Goal: Task Accomplishment & Management: Manage account settings

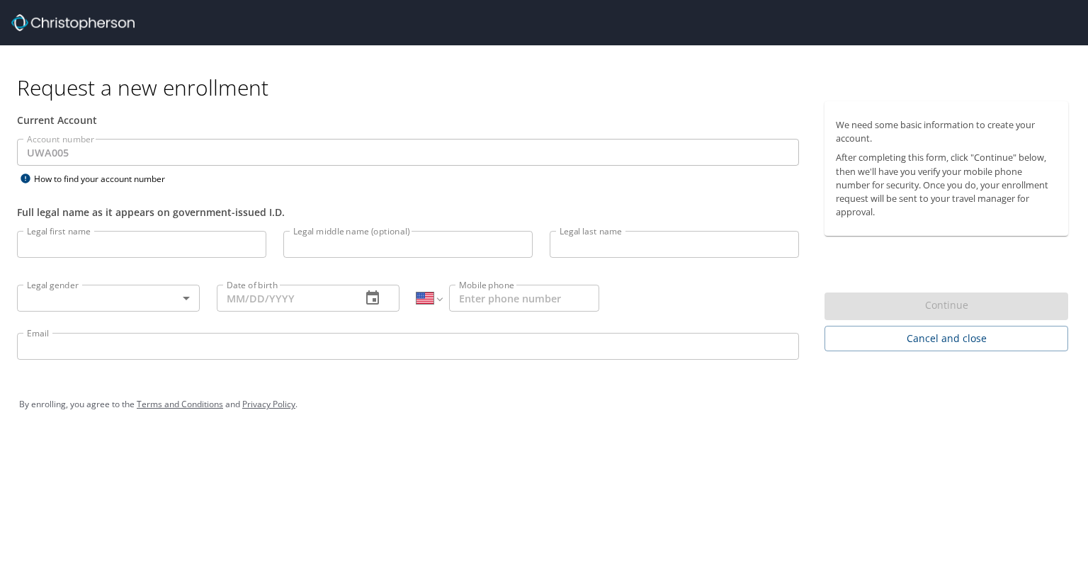
select select "US"
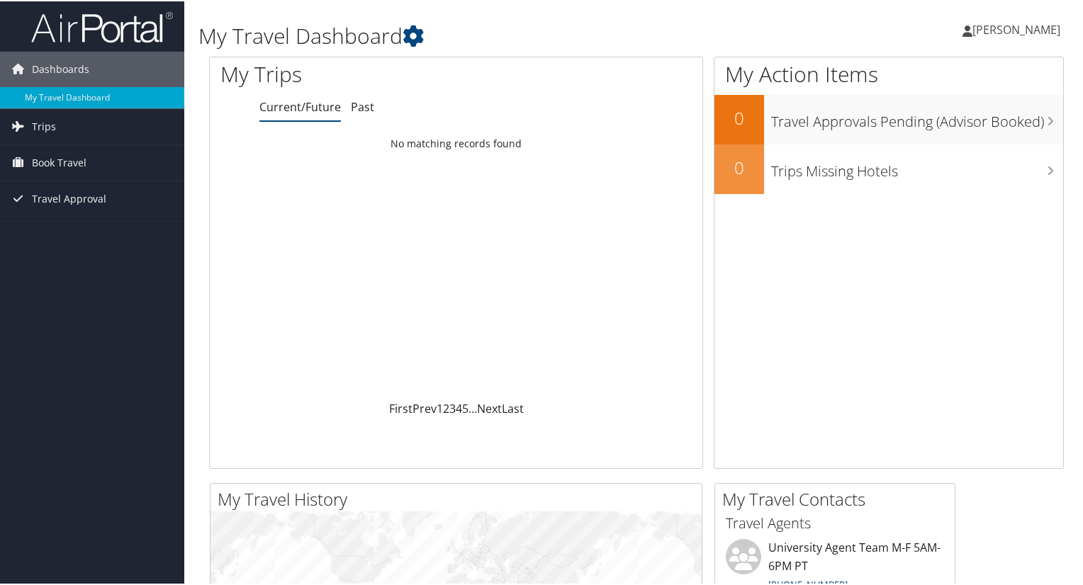
click at [995, 35] on span "[PERSON_NAME]" at bounding box center [1016, 29] width 88 height 16
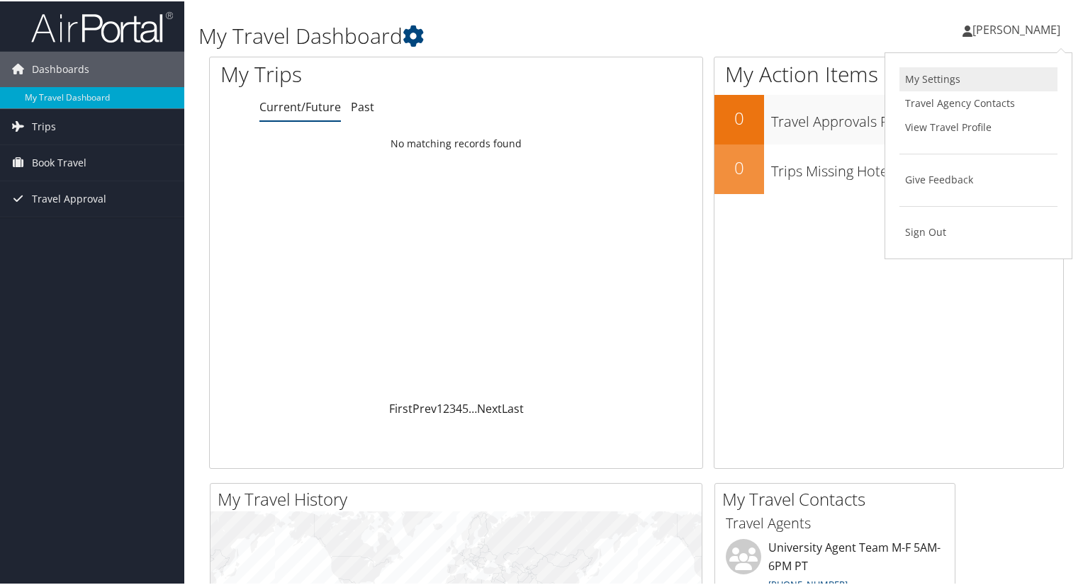
click at [959, 74] on link "My Settings" at bounding box center [978, 78] width 158 height 24
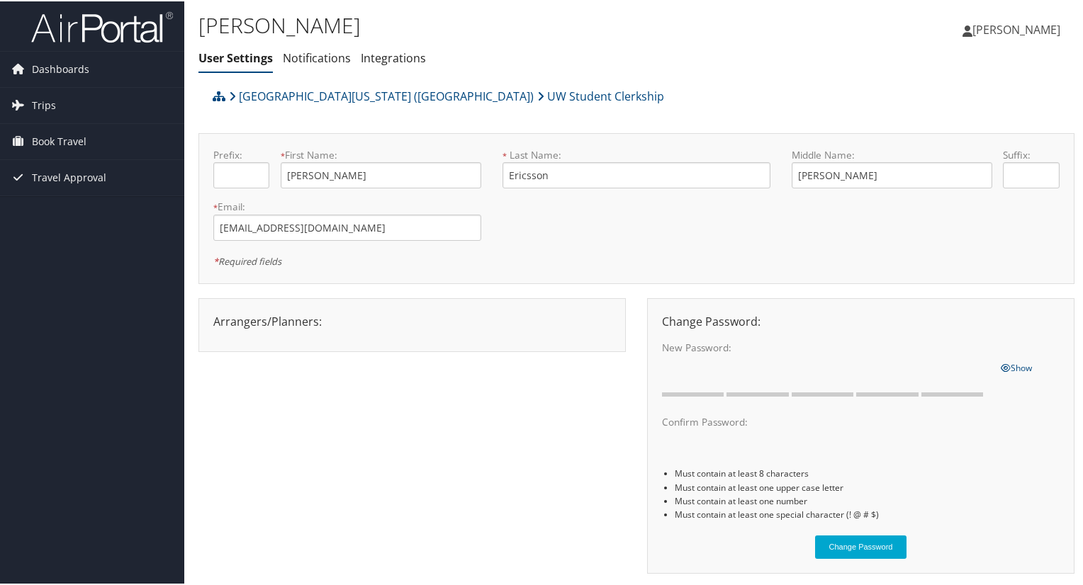
click at [1035, 32] on span "[PERSON_NAME]" at bounding box center [1016, 29] width 88 height 16
click at [988, 123] on link "View Travel Profile" at bounding box center [978, 126] width 158 height 24
click at [1006, 32] on span "[PERSON_NAME]" at bounding box center [1016, 29] width 88 height 16
click at [325, 52] on link "Notifications" at bounding box center [317, 57] width 68 height 16
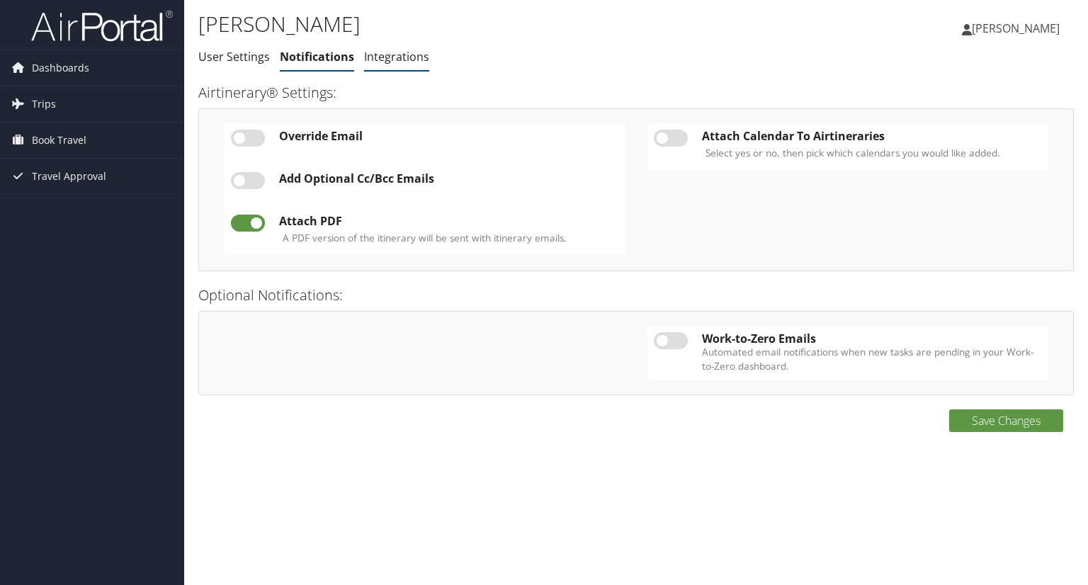
click at [423, 54] on link "Integrations" at bounding box center [396, 57] width 65 height 16
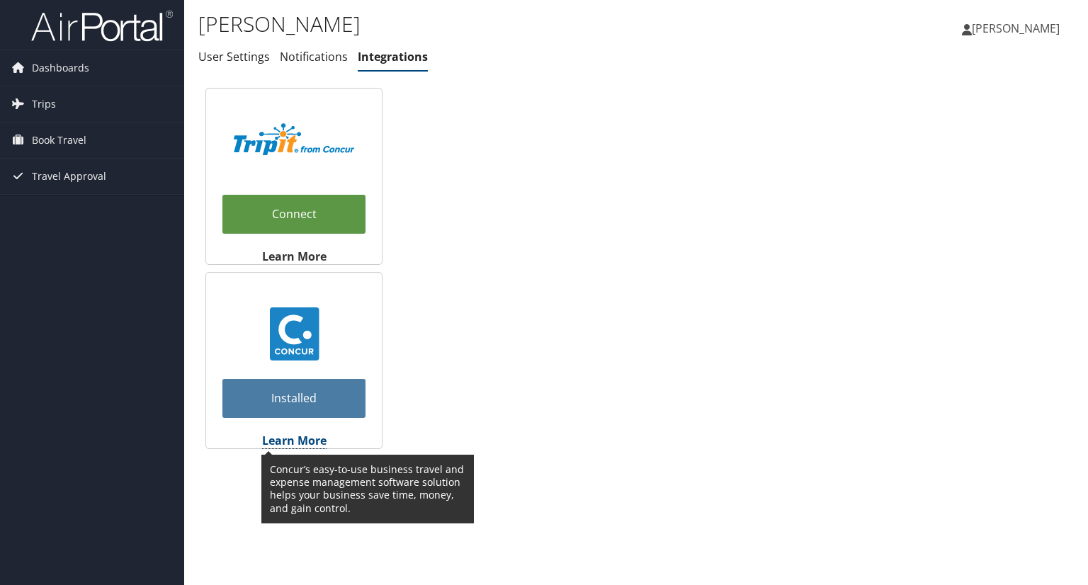
click at [302, 440] on strong "Learn More" at bounding box center [294, 441] width 64 height 16
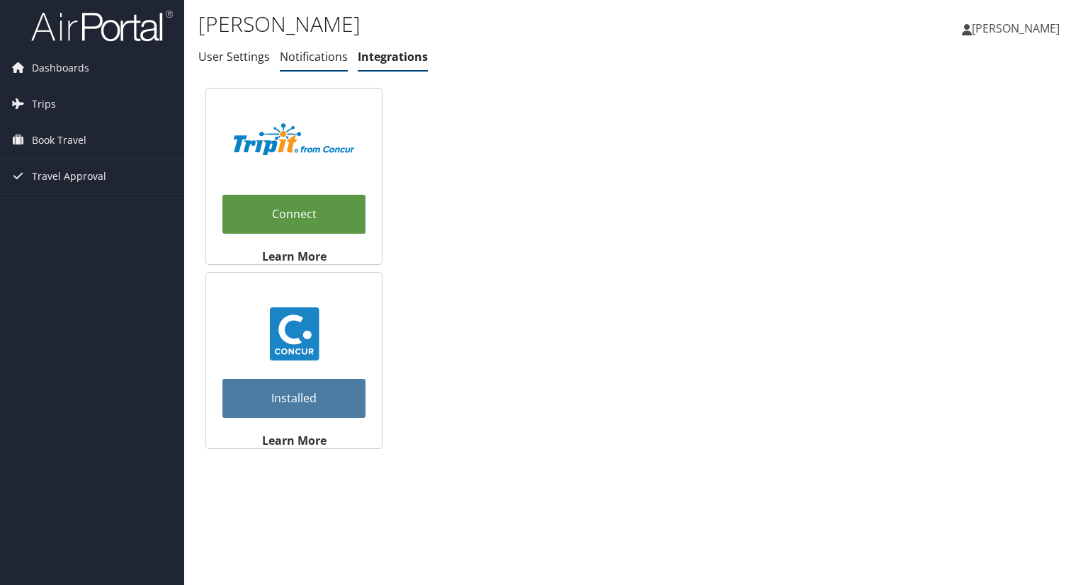
click at [323, 57] on link "Notifications" at bounding box center [314, 57] width 68 height 16
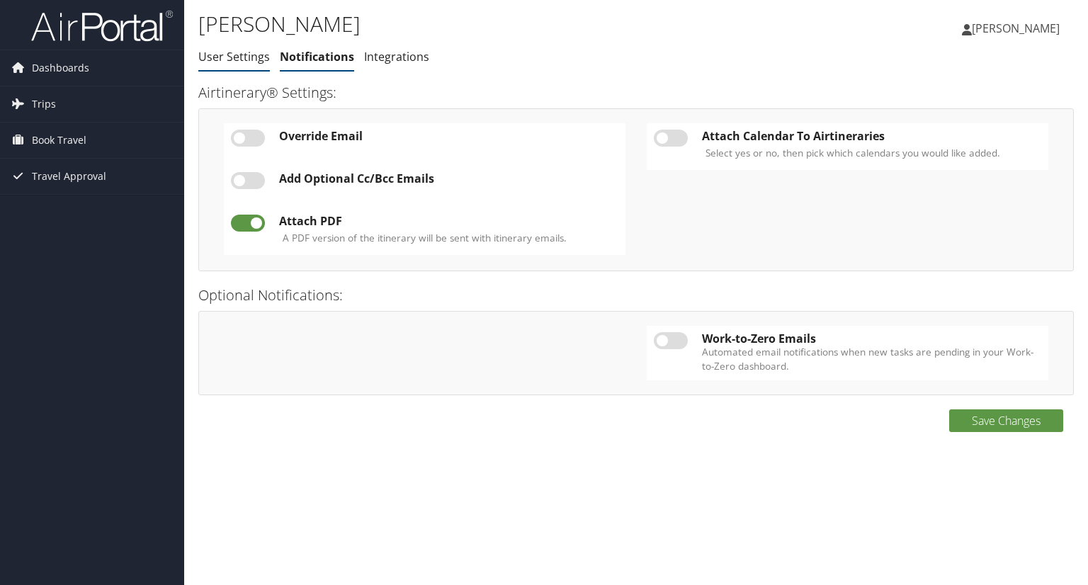
click at [232, 60] on link "User Settings" at bounding box center [234, 57] width 72 height 16
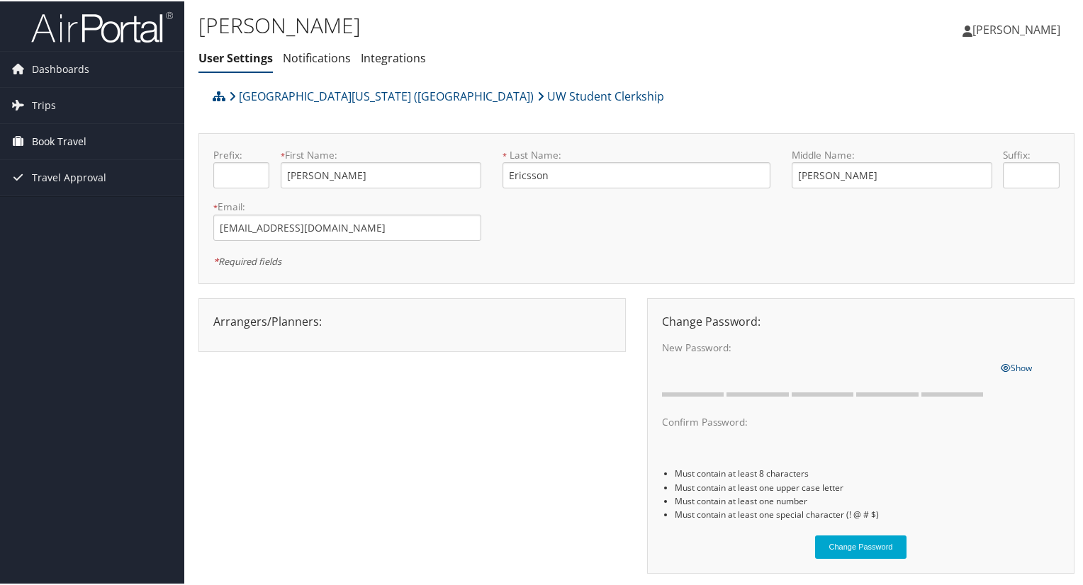
click at [50, 145] on span "Book Travel" at bounding box center [59, 140] width 55 height 35
